Goal: Transaction & Acquisition: Purchase product/service

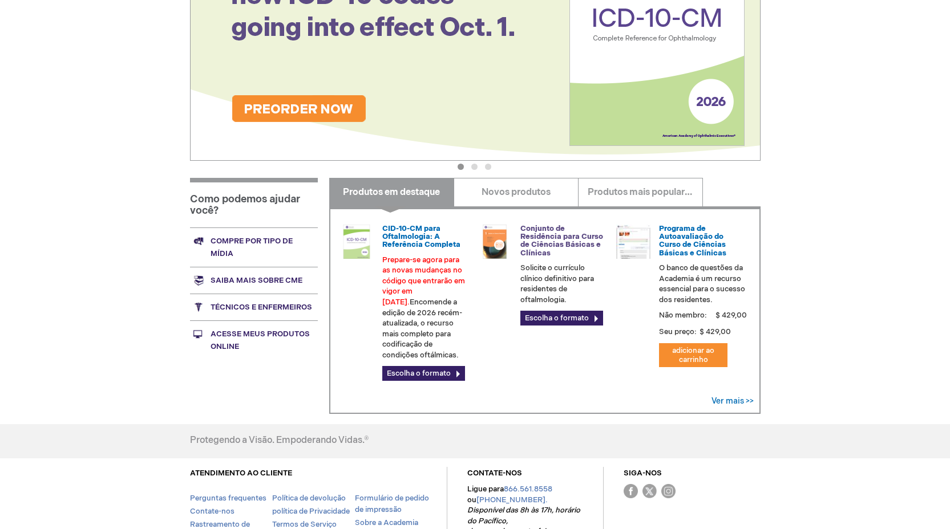
scroll to position [295, 0]
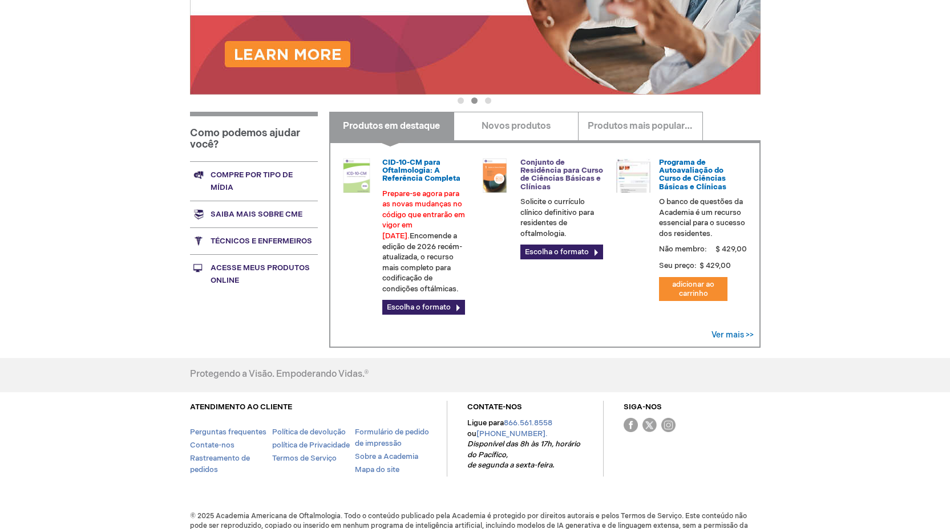
click at [581, 167] on font "Conjunto de Residência para Curso de Ciências Básicas e Clínicas" at bounding box center [561, 175] width 83 height 34
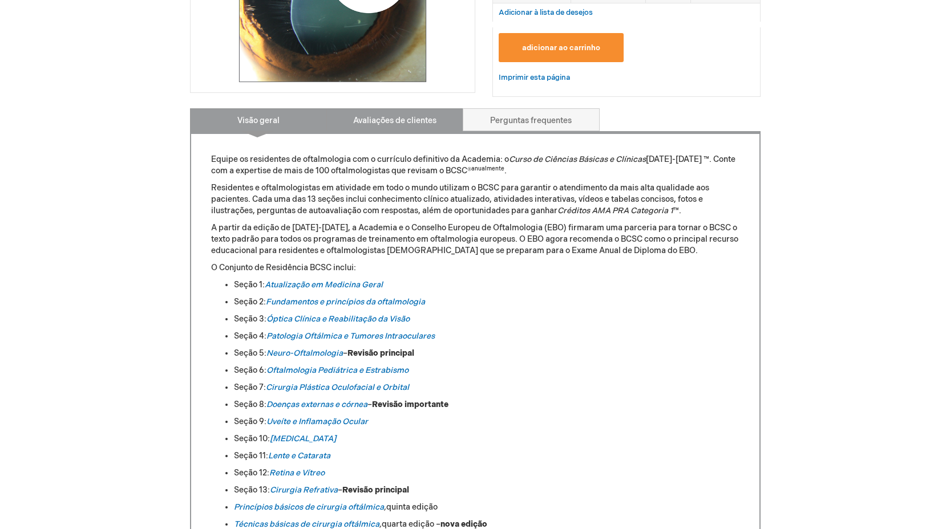
scroll to position [518, 0]
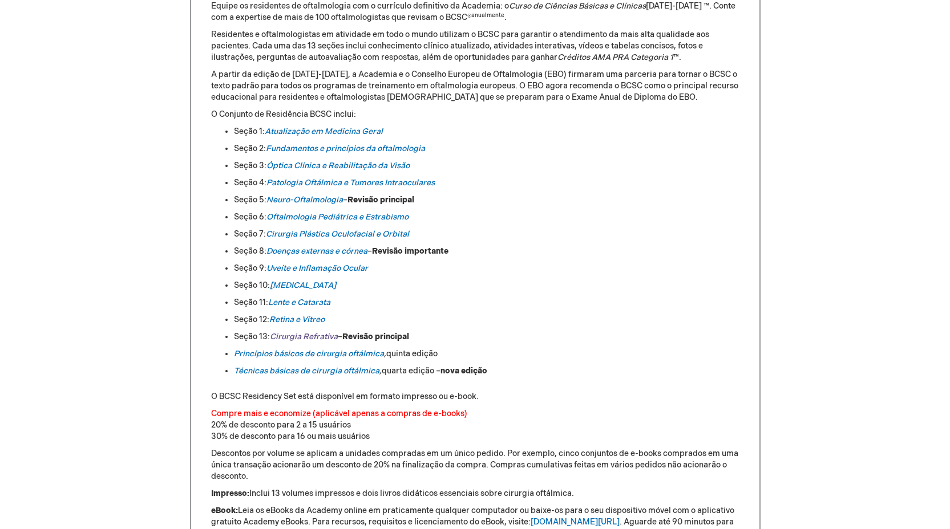
click at [315, 333] on font "Cirurgia Refrativa" at bounding box center [304, 337] width 68 height 10
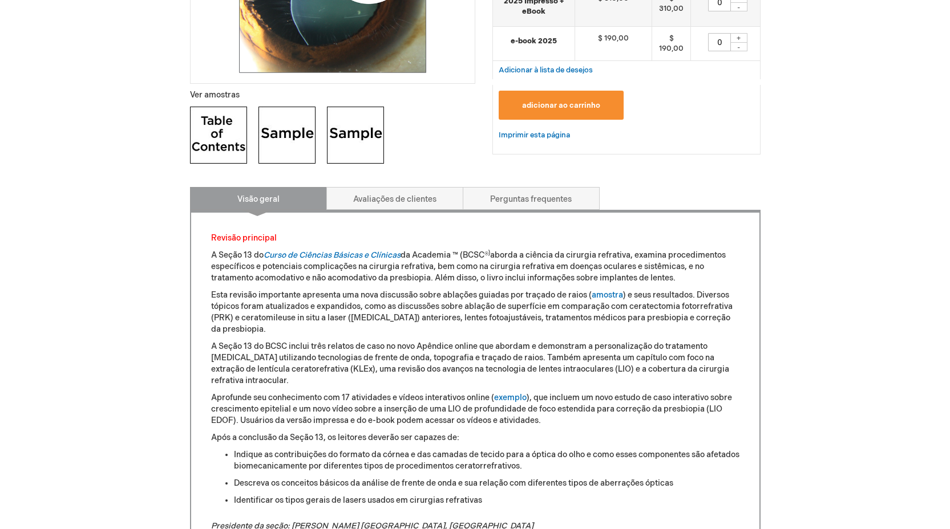
scroll to position [340, 0]
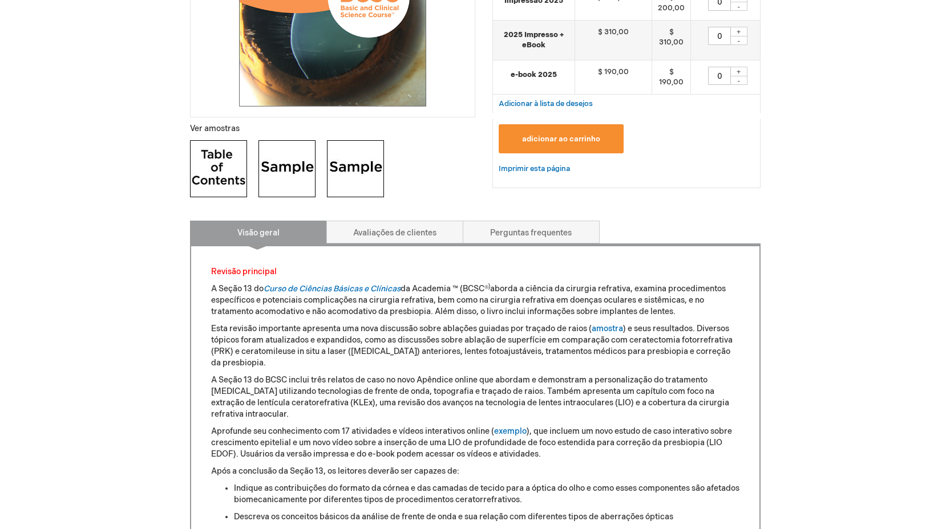
click at [283, 175] on img at bounding box center [286, 168] width 57 height 57
click at [548, 140] on font "adicionar ao carrinho" at bounding box center [561, 139] width 78 height 9
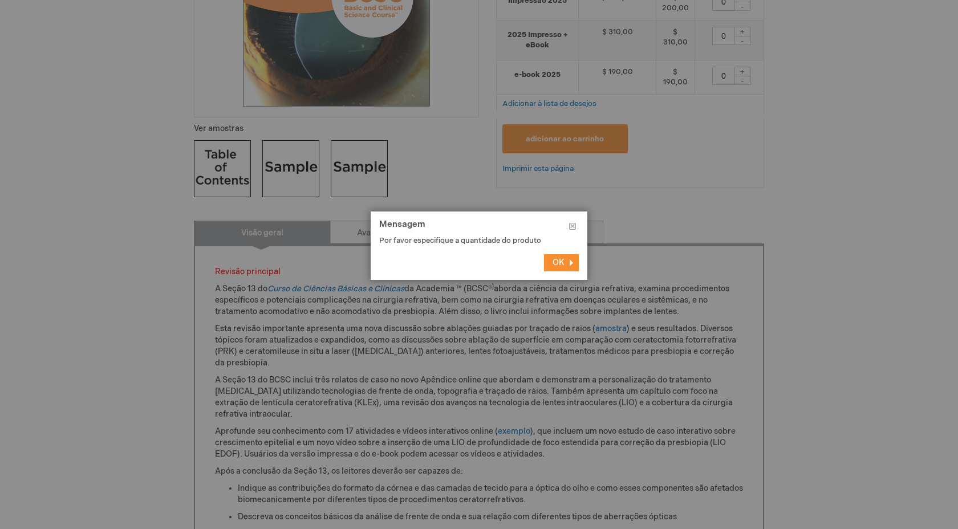
click at [573, 261] on button "OK" at bounding box center [561, 262] width 35 height 17
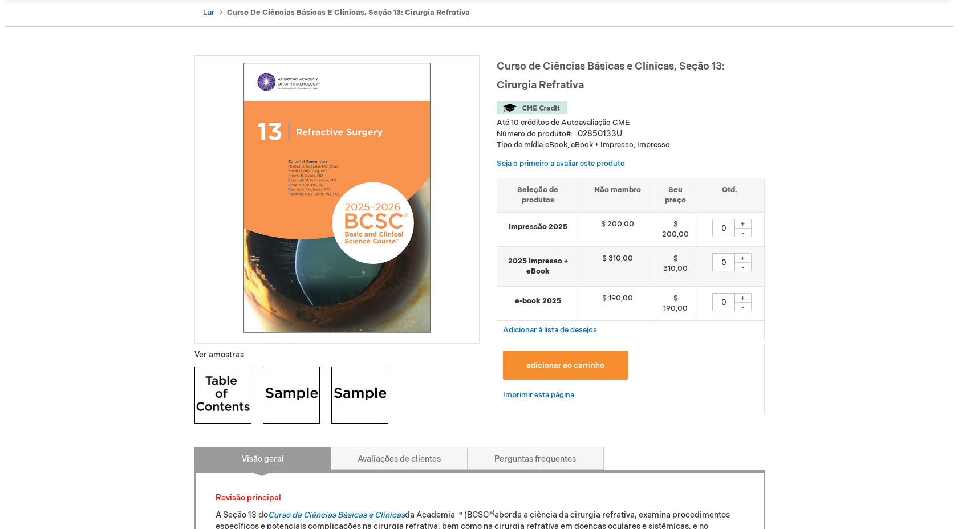
scroll to position [117, 0]
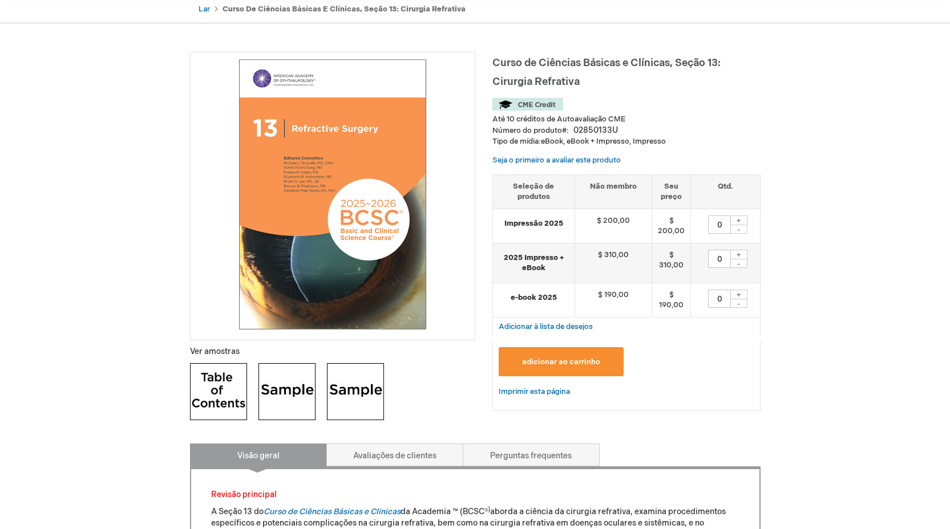
click at [740, 294] on font "+" at bounding box center [738, 295] width 4 height 9
type input "1"
click at [584, 357] on button "adicionar ao carrinho" at bounding box center [560, 361] width 125 height 29
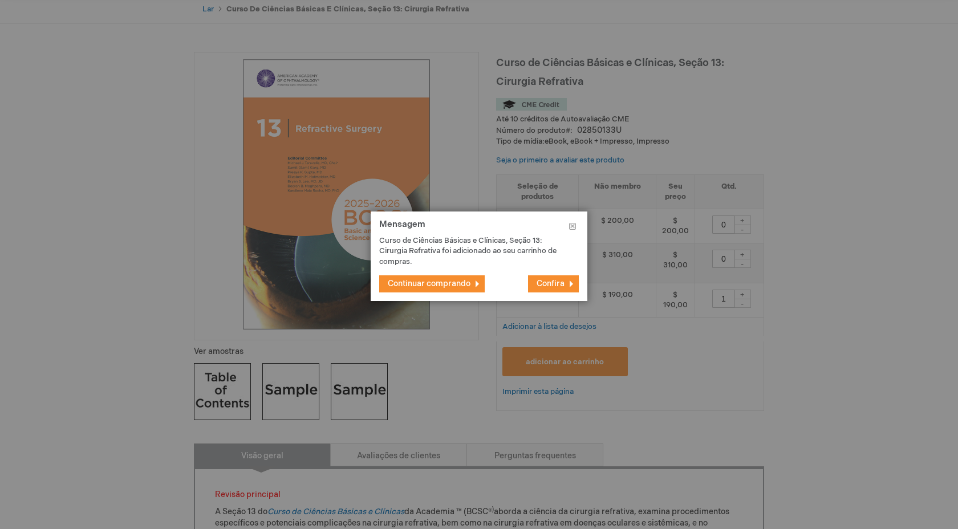
click at [554, 286] on font "Confira" at bounding box center [551, 284] width 28 height 10
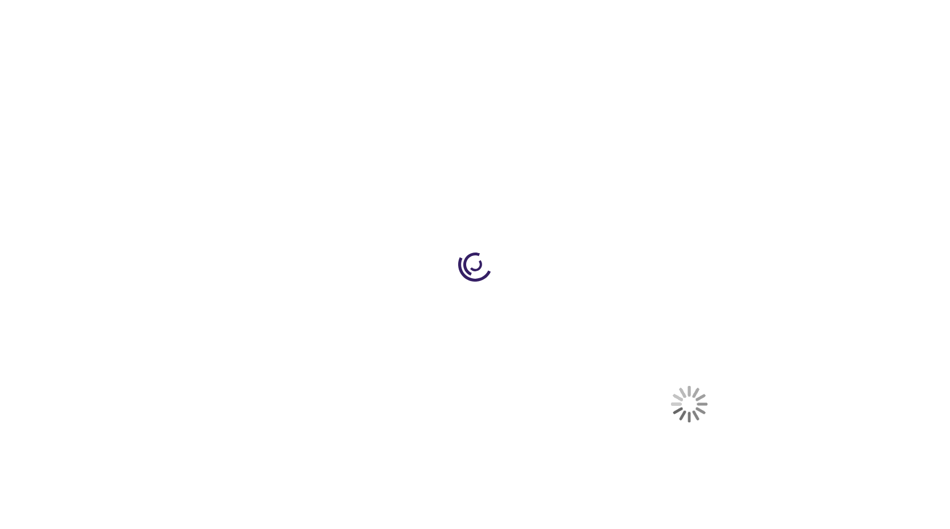
select select "BR"
select select "508"
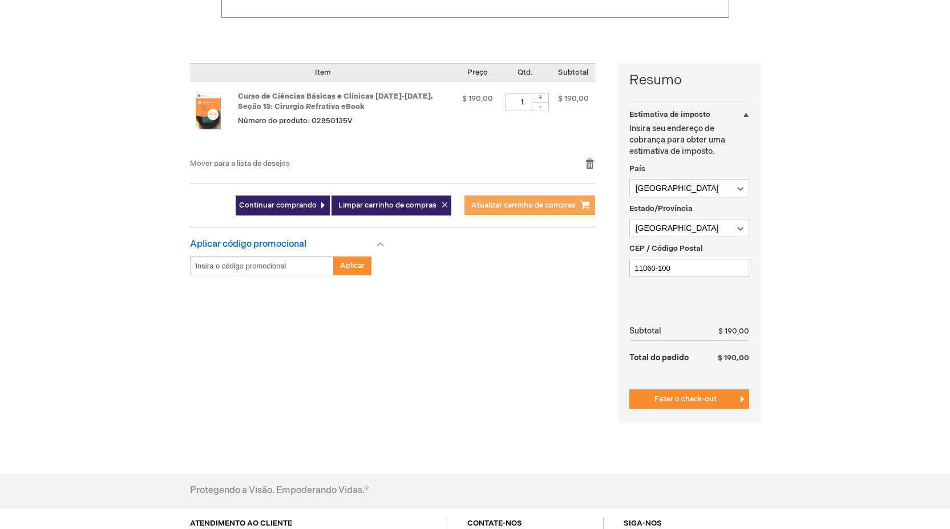
scroll to position [232, 0]
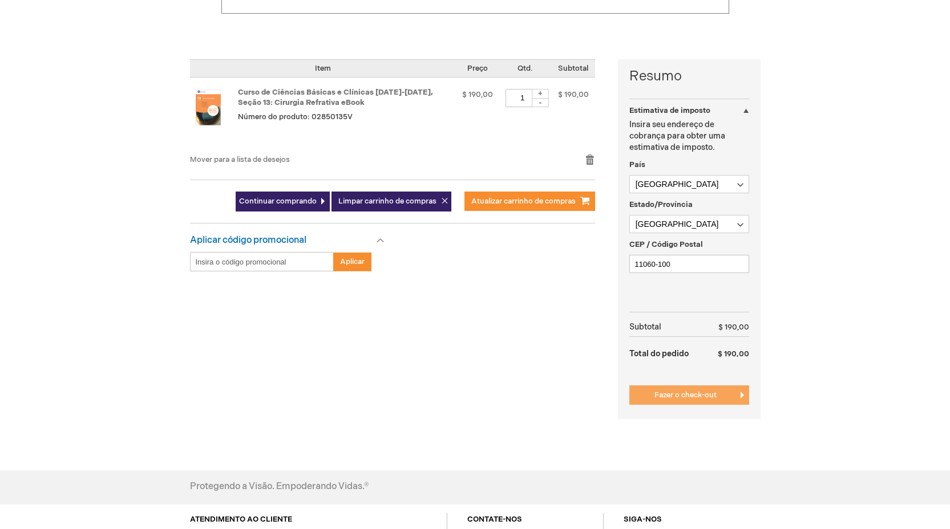
click at [667, 399] on font "Fazer o check-out" at bounding box center [685, 395] width 62 height 9
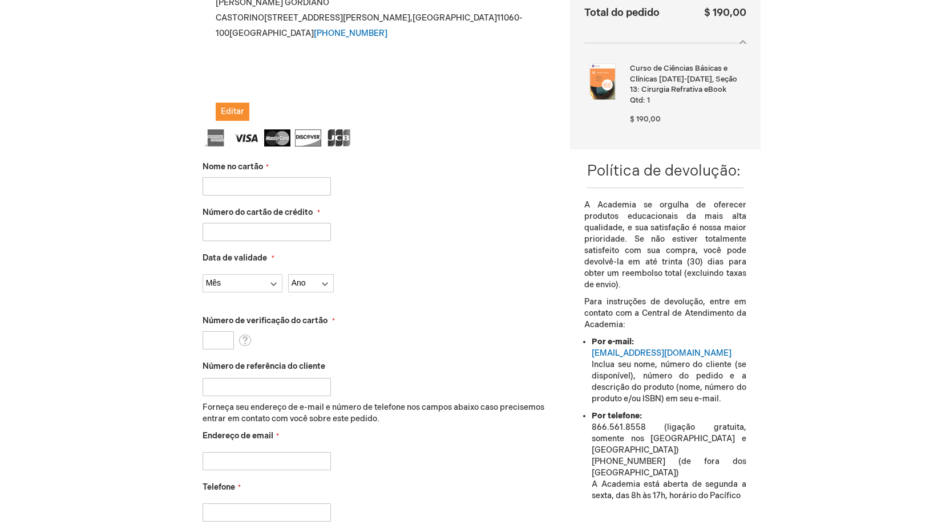
scroll to position [287, 0]
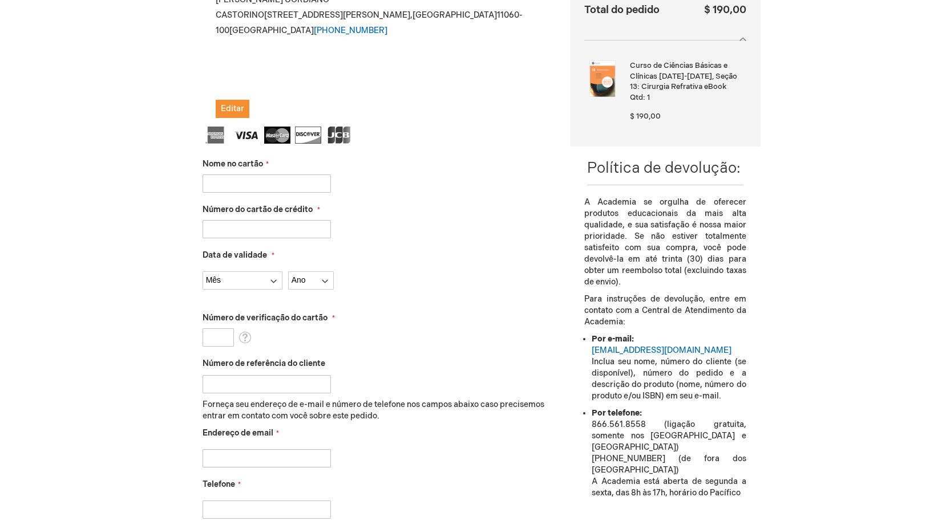
click at [260, 175] on input "Nome no cartão" at bounding box center [266, 184] width 128 height 18
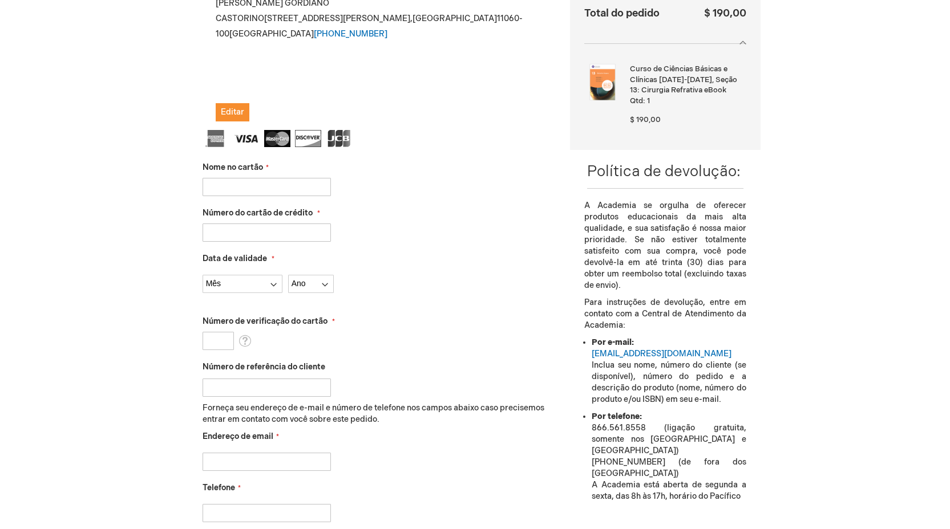
click at [338, 269] on div "Mês 01 - Janeiro 02 - Fevereiro 03 - Março 04 - Abril 05 - Maio 06 - Junho 07 -…" at bounding box center [377, 281] width 351 height 24
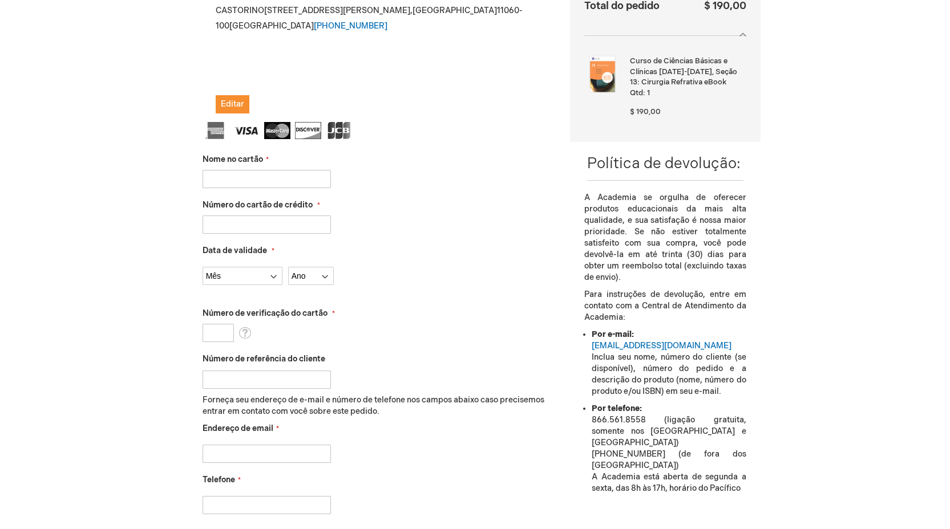
scroll to position [257, 0]
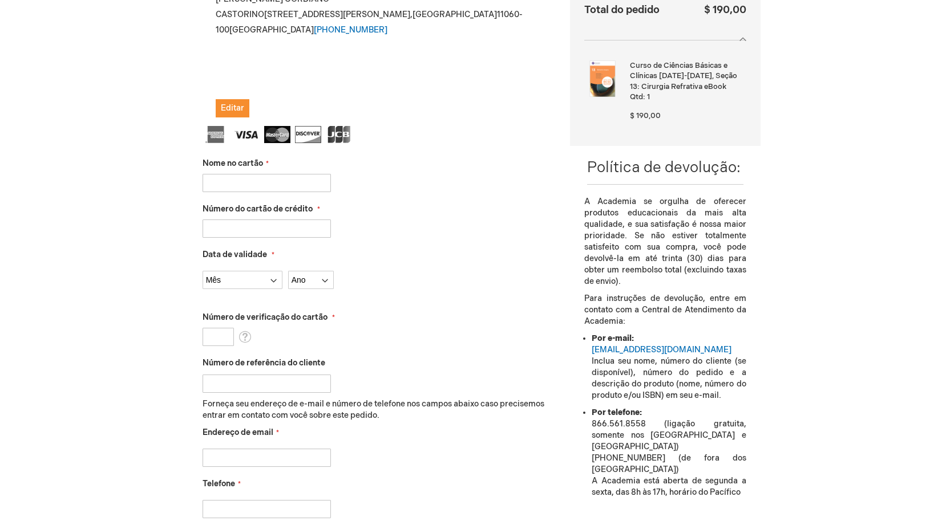
click at [301, 174] on input "Nome no cartão" at bounding box center [266, 183] width 128 height 18
type input "Gabriel Gordiano Castorino"
type input "5200487424819981"
select select "7"
select select "2033"
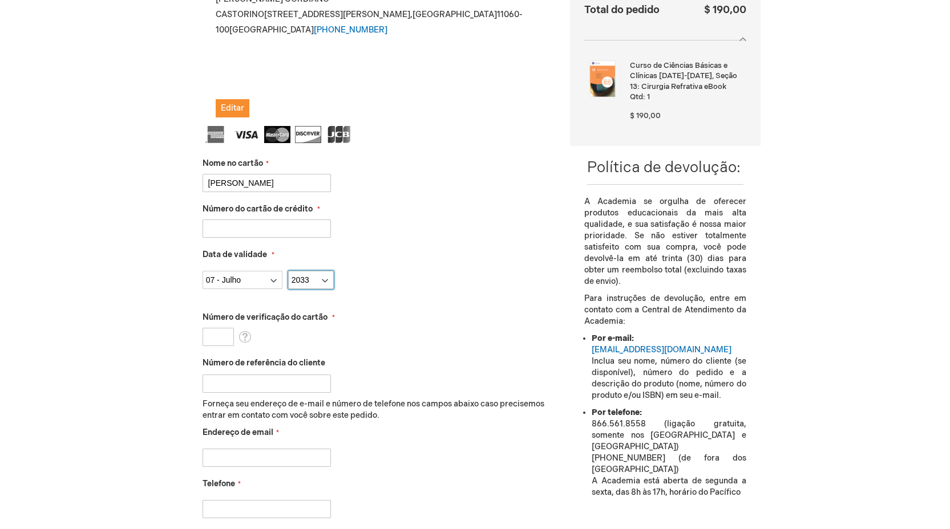
type input "919"
click at [296, 375] on input "Número de referência do cliente" at bounding box center [266, 384] width 128 height 18
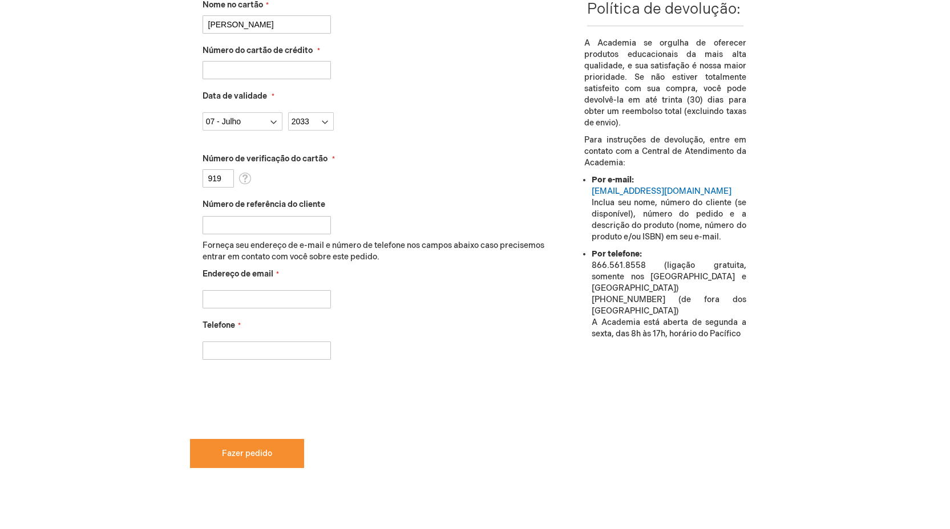
scroll to position [418, 0]
type input "1"
click at [305, 289] on input "Endereço de email" at bounding box center [266, 298] width 128 height 18
type input "gabrielcastorino@gmail.com"
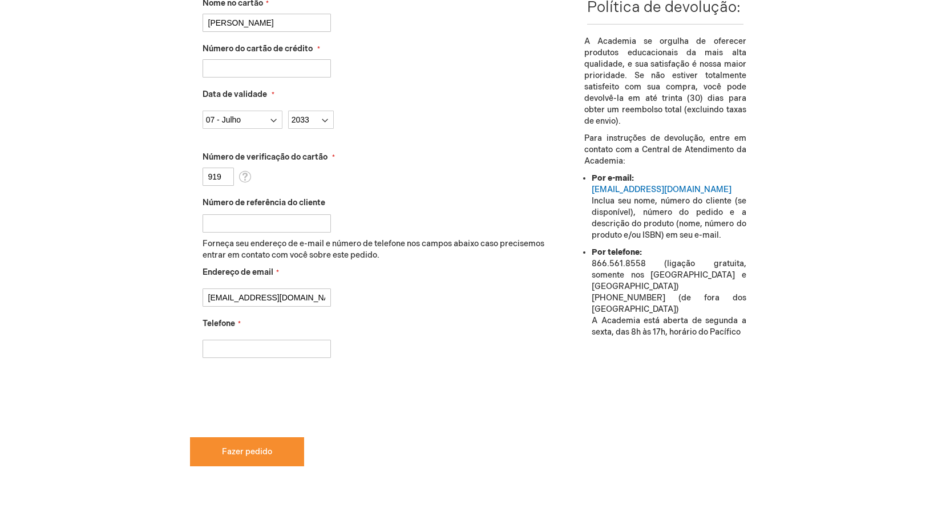
type input "13996880070"
checkbox input "true"
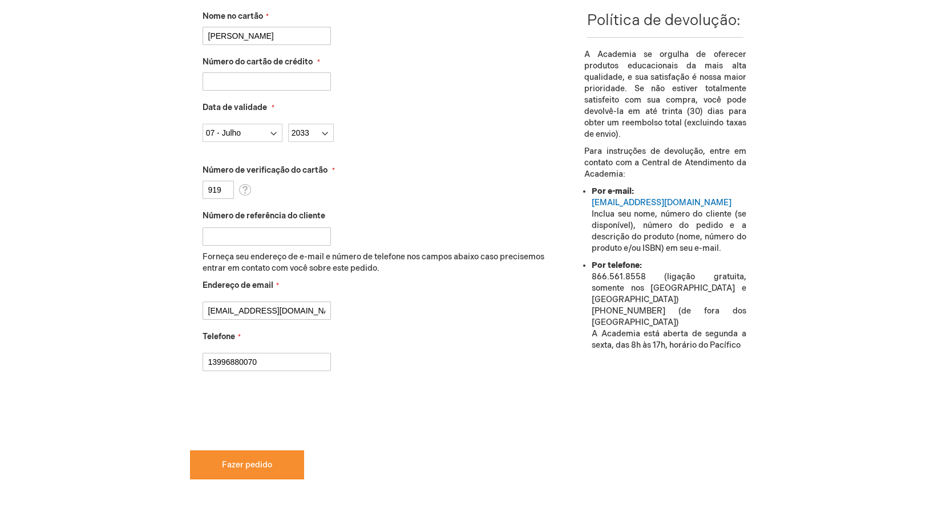
scroll to position [638, 0]
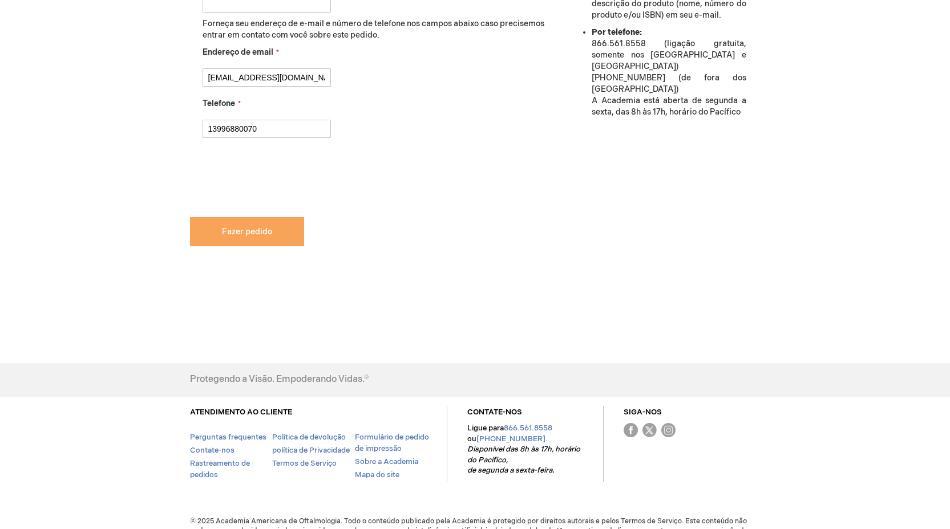
click at [282, 229] on button "Fazer pedido" at bounding box center [247, 231] width 114 height 29
